Goal: Task Accomplishment & Management: Manage account settings

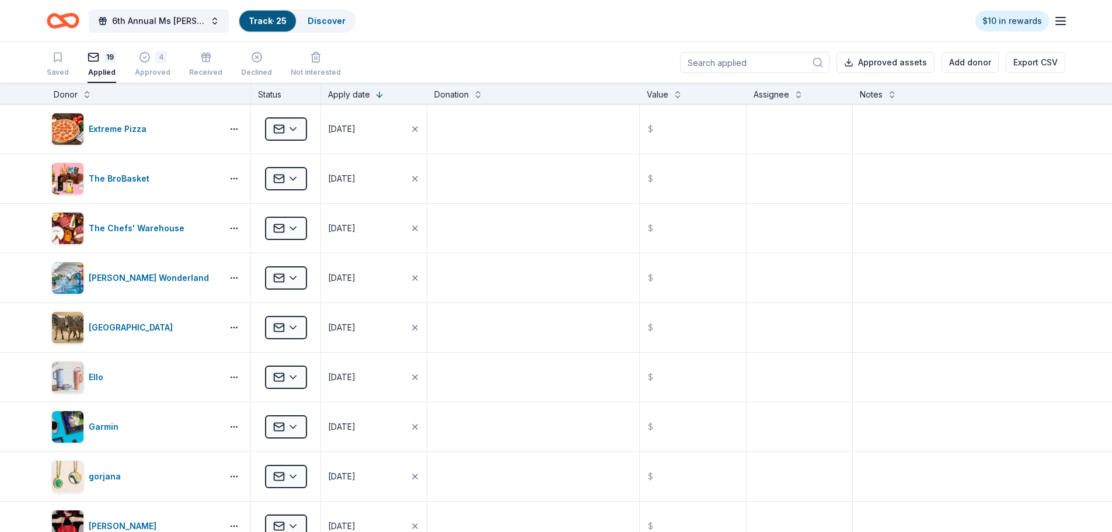
scroll to position [444, 0]
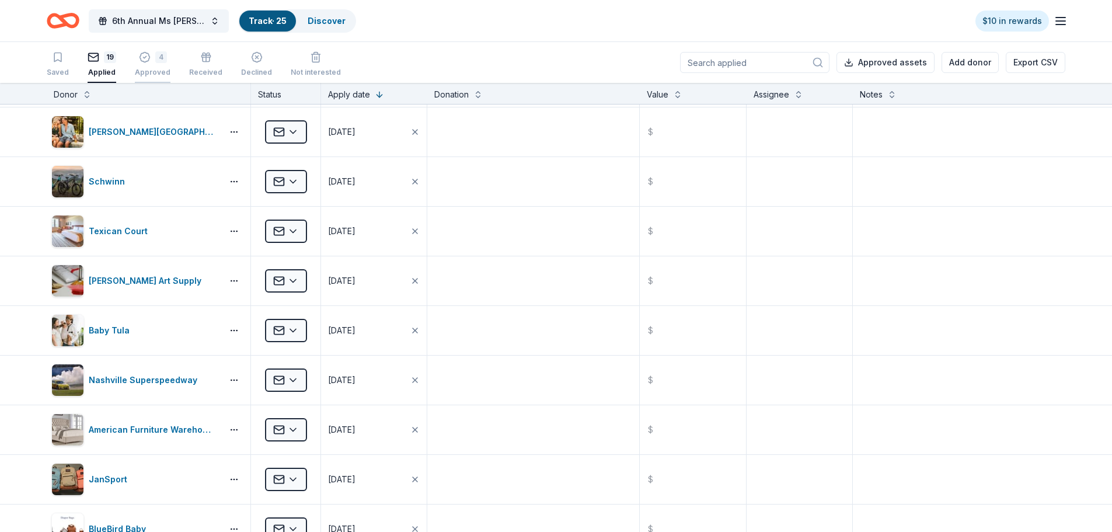
click at [155, 59] on div "4" at bounding box center [161, 57] width 12 height 12
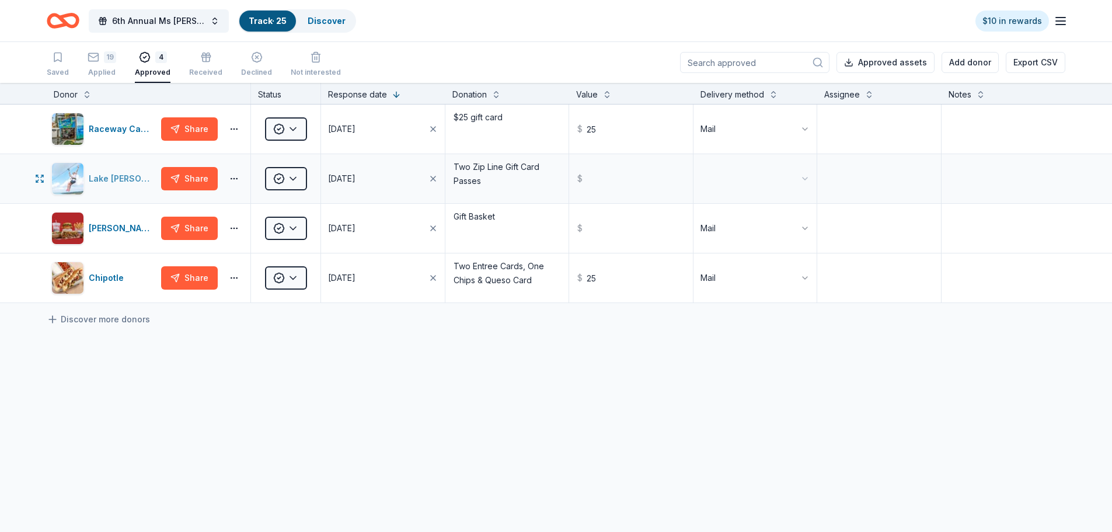
click at [117, 180] on div "Lake Travis Zipline Adventures" at bounding box center [123, 179] width 68 height 14
click at [117, 129] on div "Raceway Car Wash" at bounding box center [123, 129] width 68 height 14
click at [95, 58] on icon "button" at bounding box center [94, 57] width 12 height 12
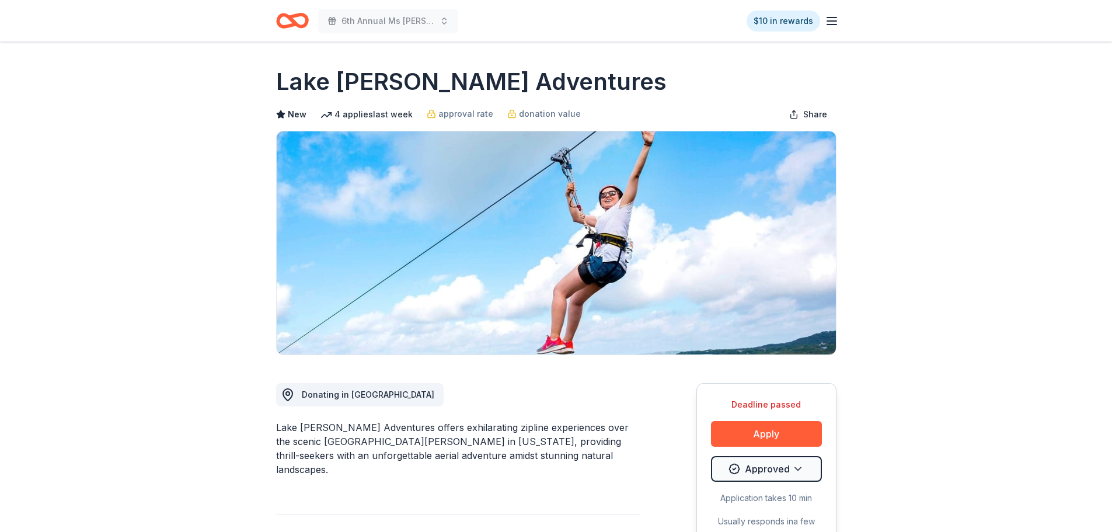
drag, startPoint x: 271, startPoint y: 81, endPoint x: 429, endPoint y: 79, distance: 158.7
drag, startPoint x: 625, startPoint y: 80, endPoint x: 504, endPoint y: 89, distance: 121.7
click at [504, 89] on div "Lake Travis Zipline Adventures" at bounding box center [556, 81] width 560 height 33
click at [284, 422] on div "Lake Travis Zipline Adventures offers exhilarating zipline experiences over the…" at bounding box center [458, 448] width 364 height 56
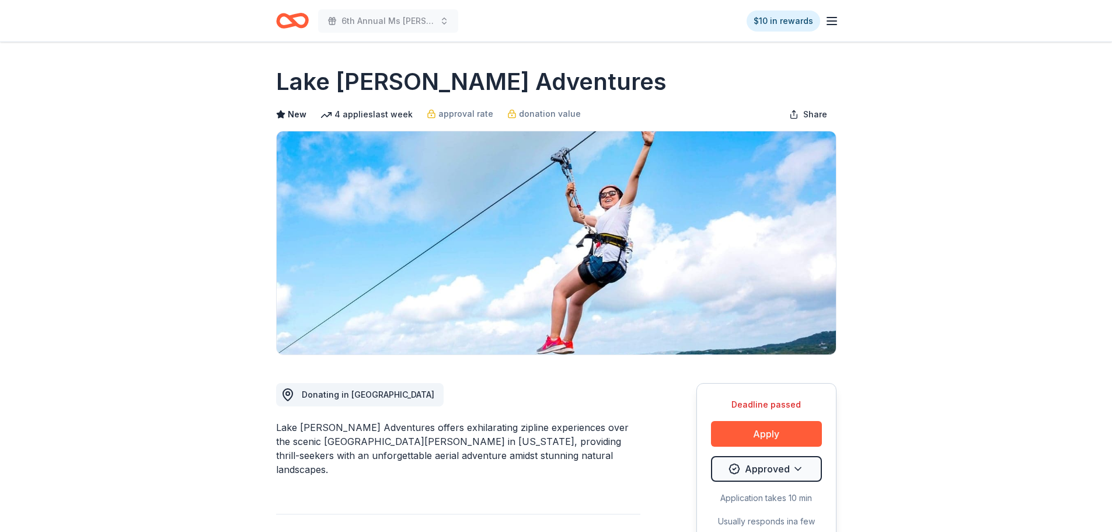
drag, startPoint x: 275, startPoint y: 429, endPoint x: 305, endPoint y: 429, distance: 30.3
